Goal: Task Accomplishment & Management: Manage account settings

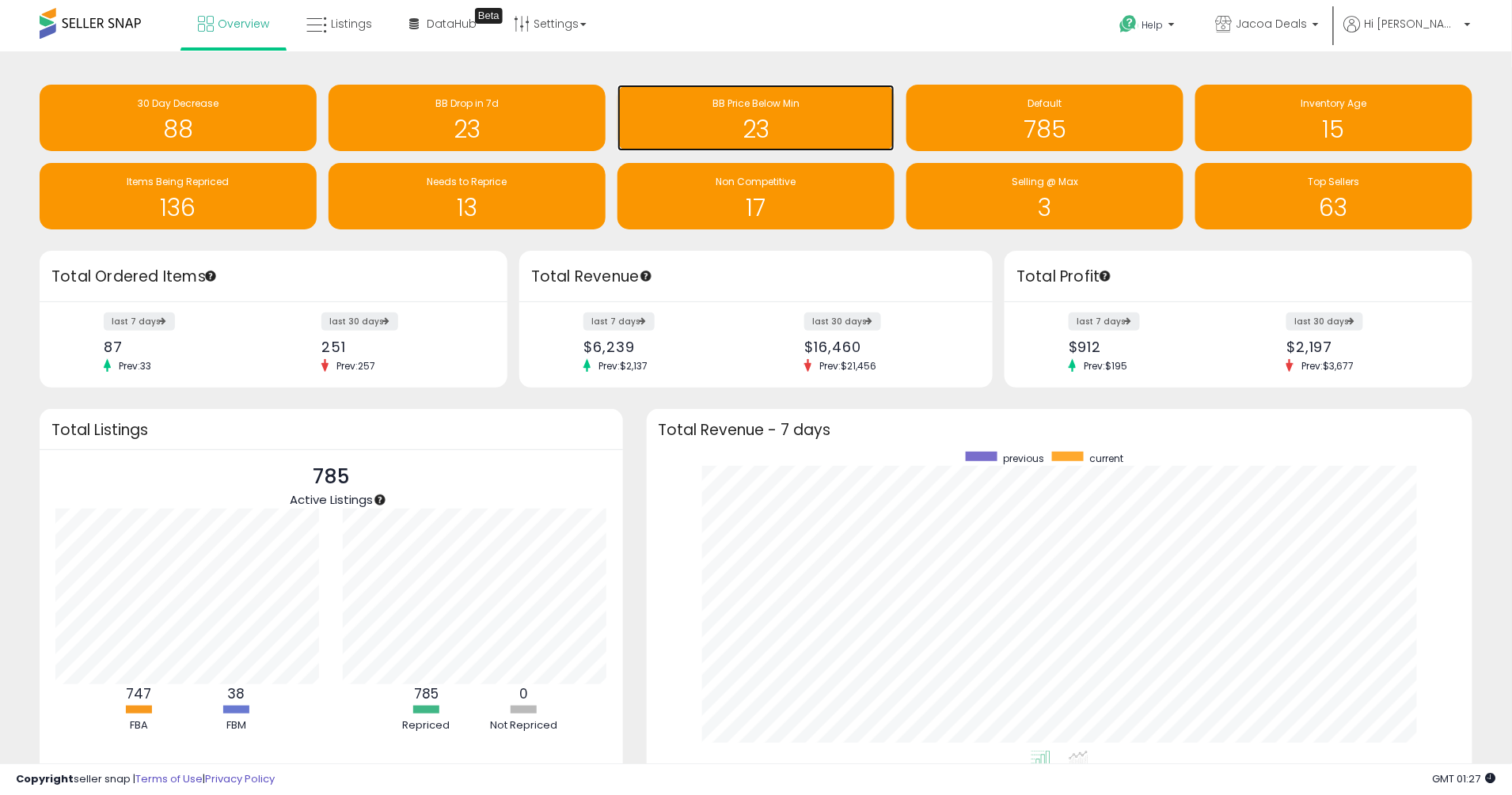
click at [773, 111] on div "23" at bounding box center [756, 119] width 262 height 46
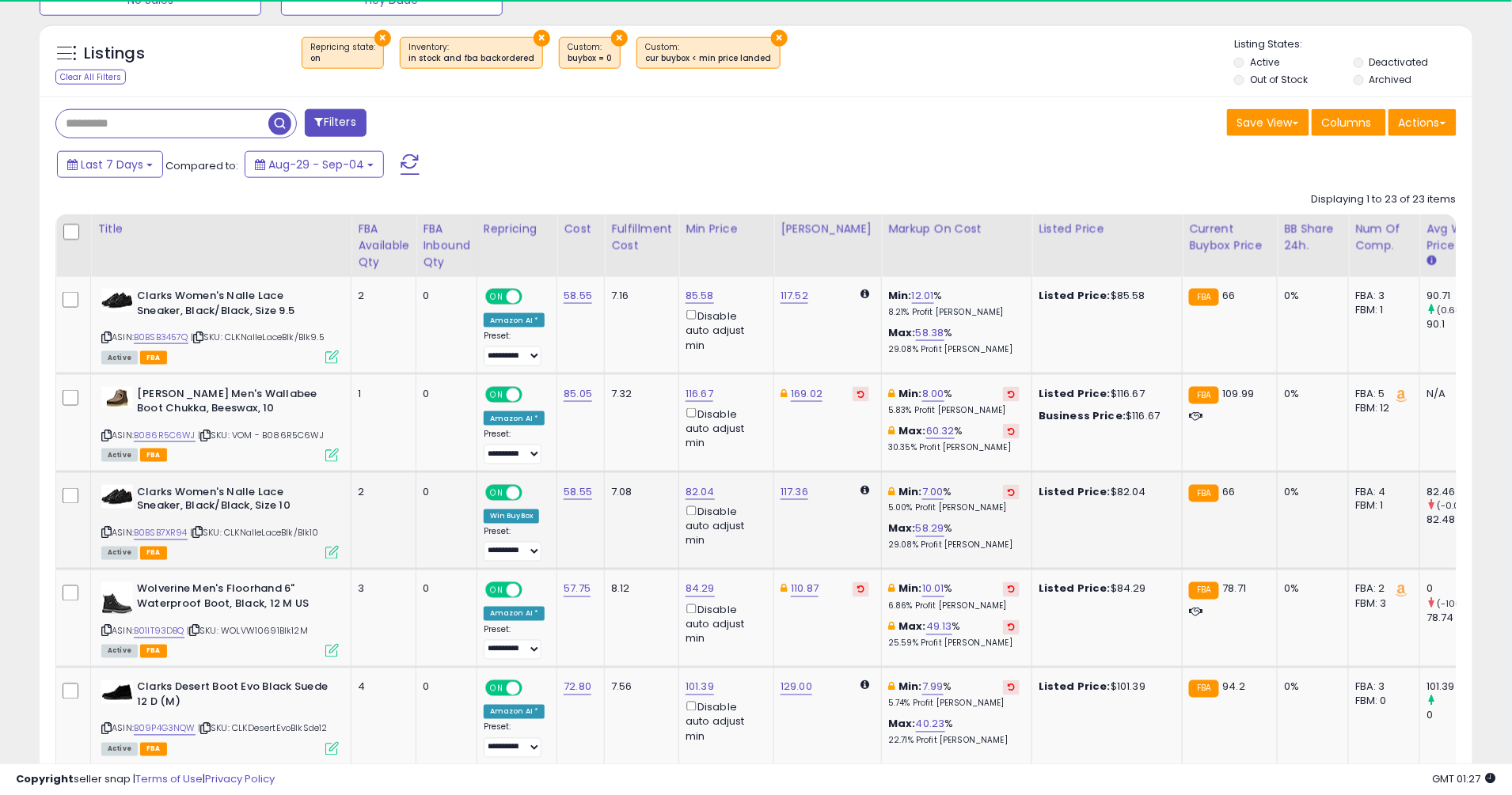
scroll to position [323, 831]
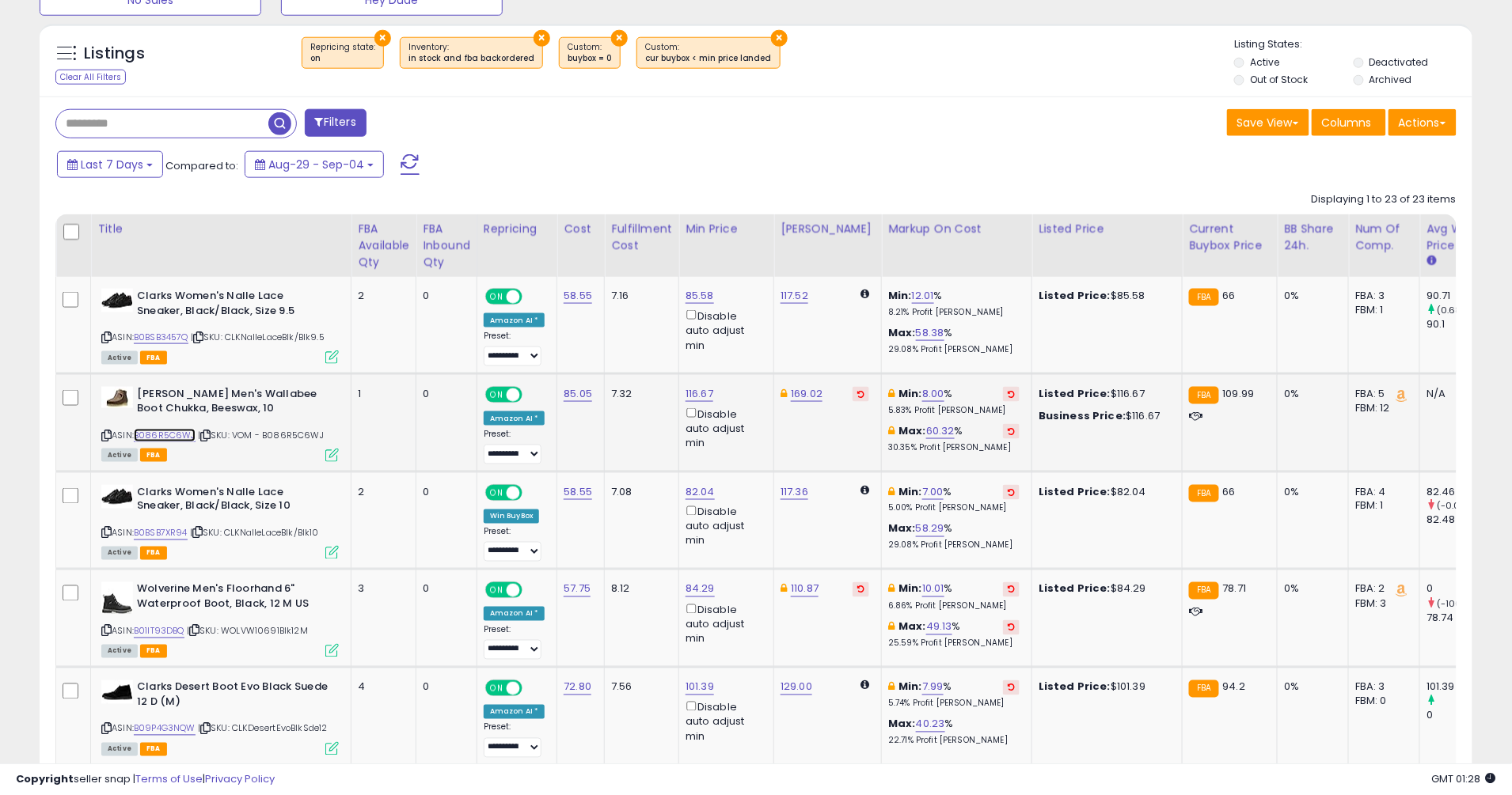
click at [171, 438] on link "B086R5C6WJ" at bounding box center [165, 435] width 62 height 14
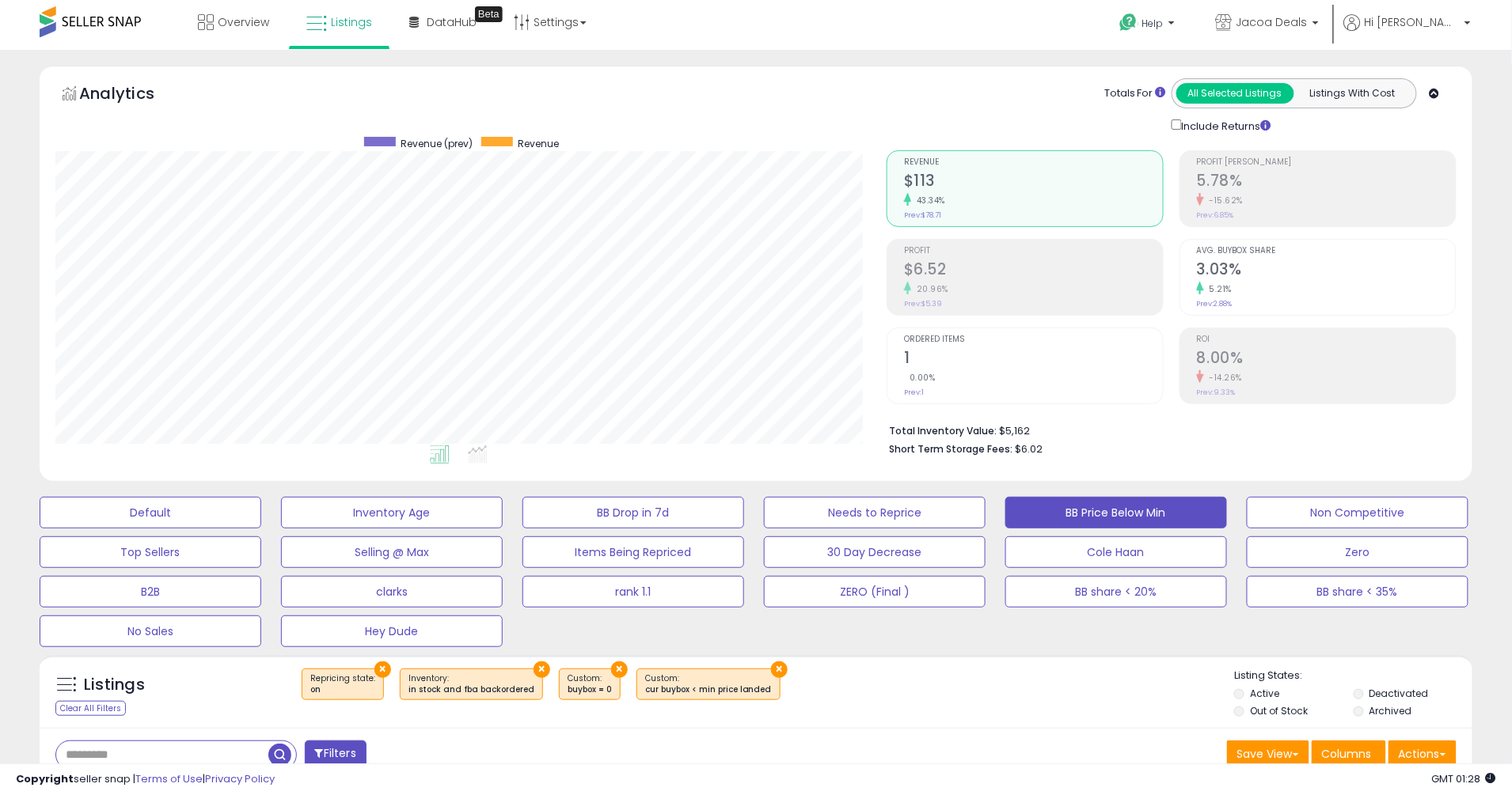
scroll to position [0, 0]
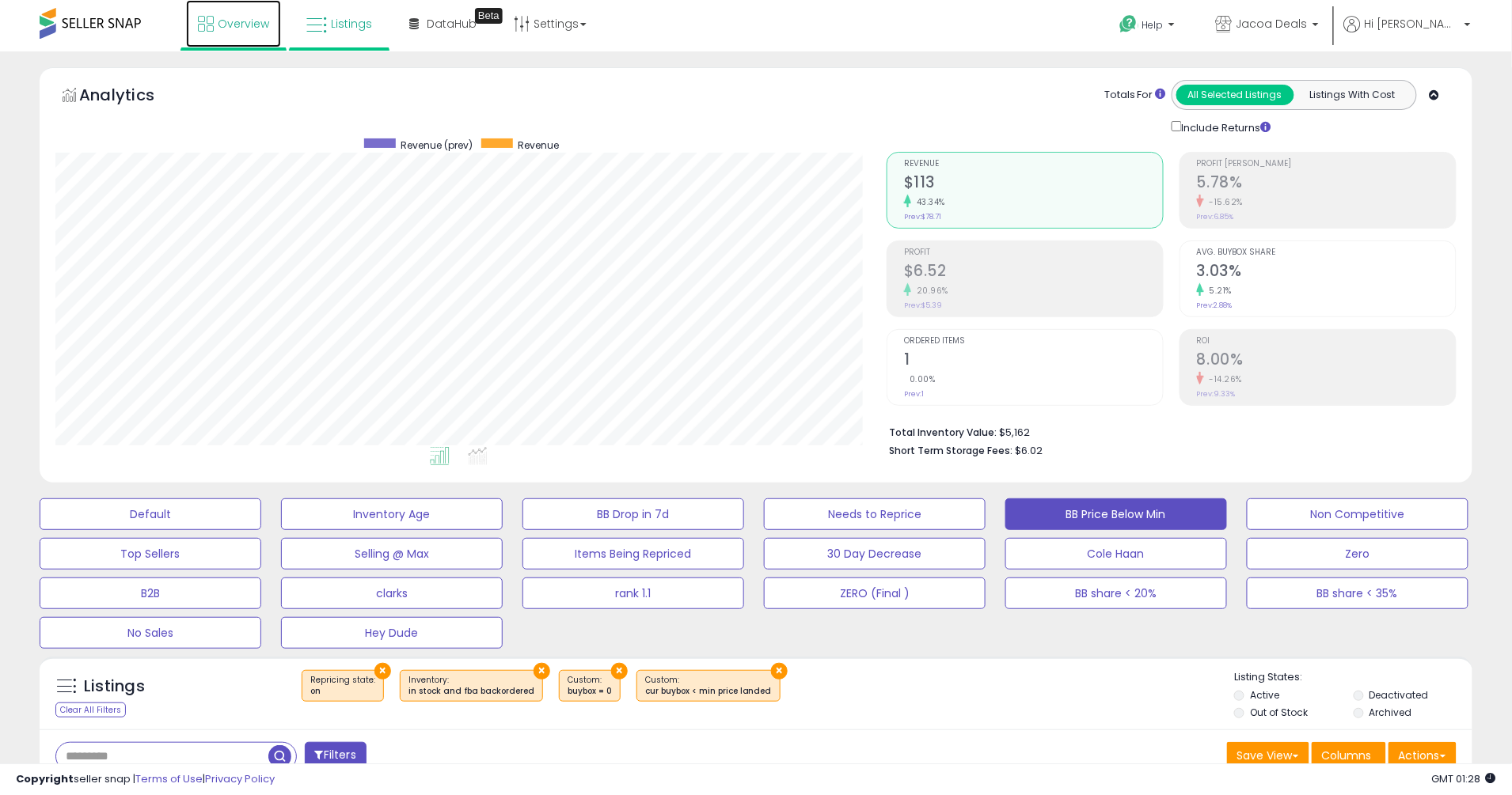
click at [248, 33] on link "Overview" at bounding box center [233, 24] width 95 height 47
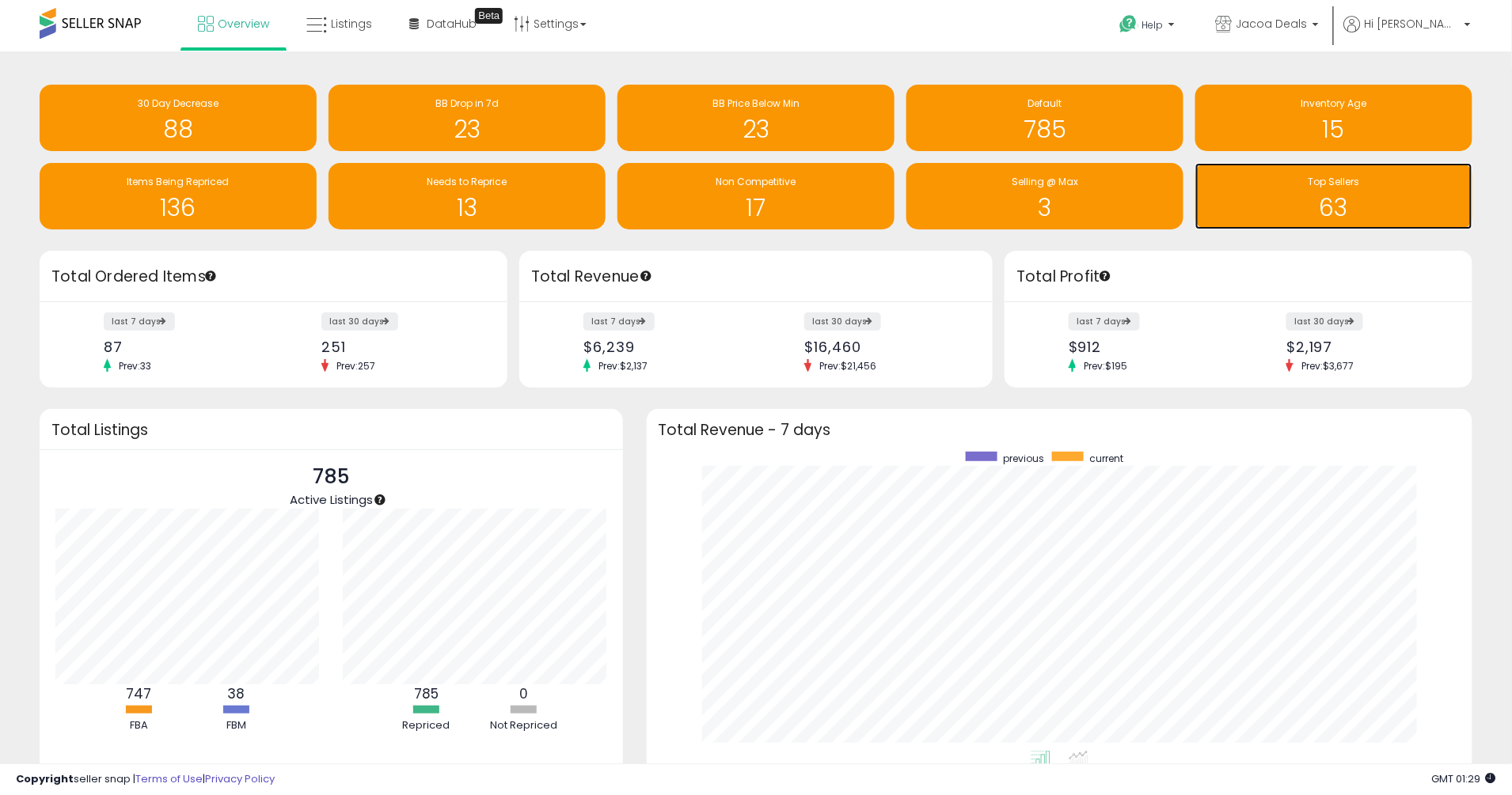
click at [1369, 191] on div "63" at bounding box center [1334, 197] width 262 height 46
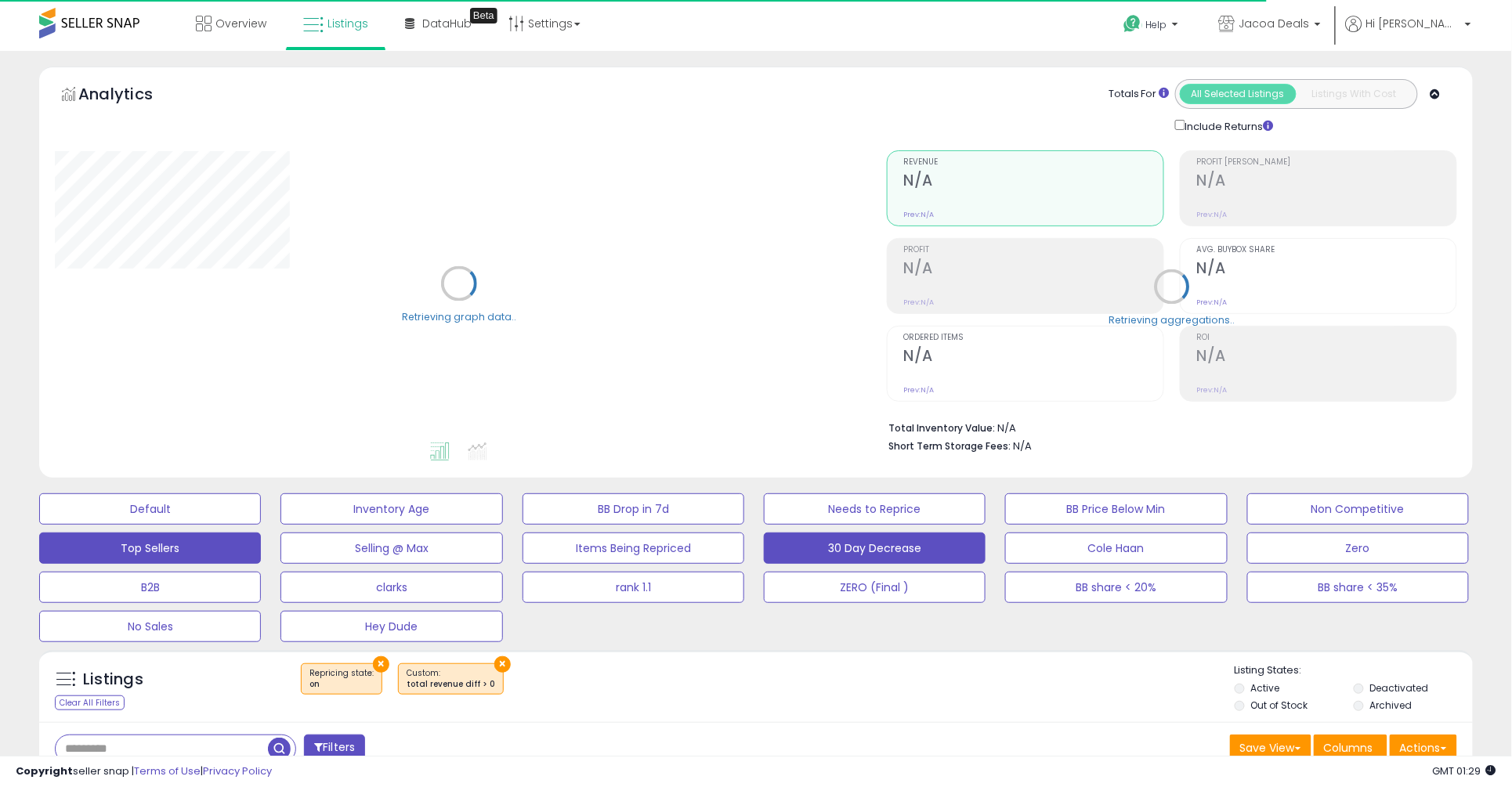
select select "**"
